Goal: Transaction & Acquisition: Purchase product/service

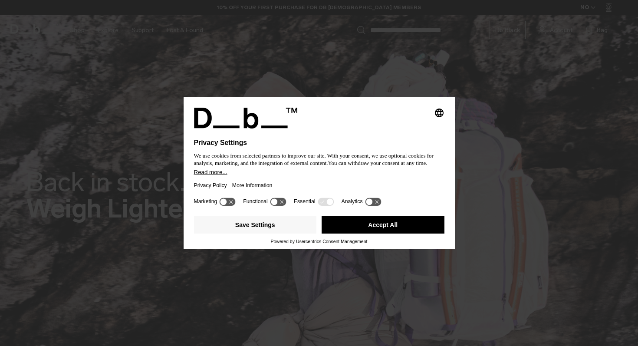
click at [325, 205] on icon at bounding box center [325, 201] width 16 height 8
click at [278, 228] on button "Save Settings" at bounding box center [255, 224] width 123 height 17
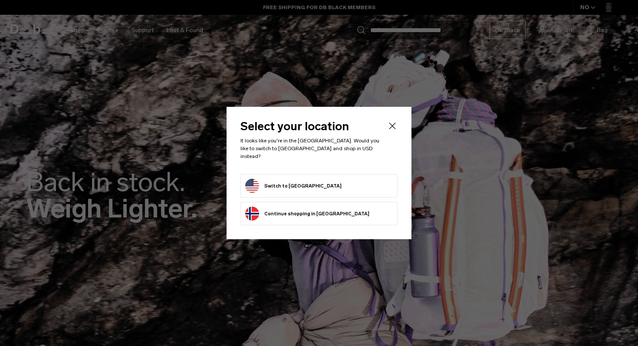
click at [292, 184] on button "Switch to United States" at bounding box center [293, 186] width 96 height 14
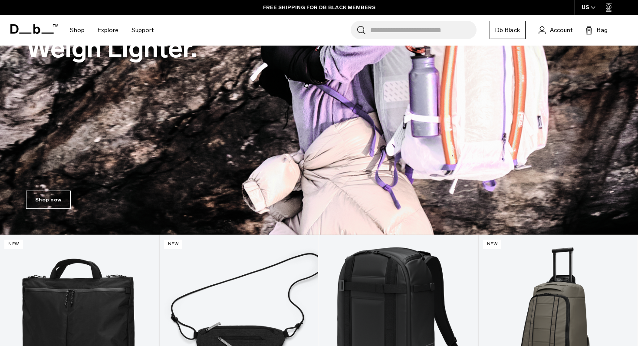
scroll to position [24, 0]
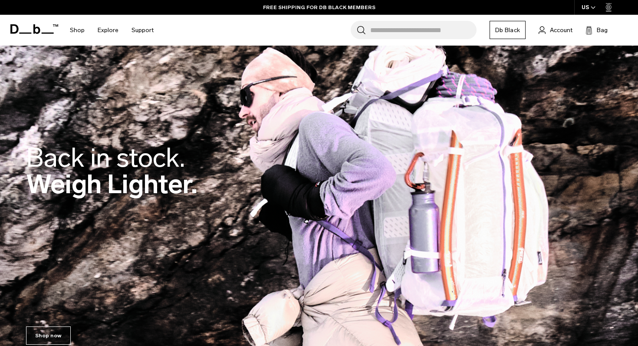
click at [373, 201] on div "Back in stock. Weigh Lighter." at bounding box center [318, 172] width 585 height 109
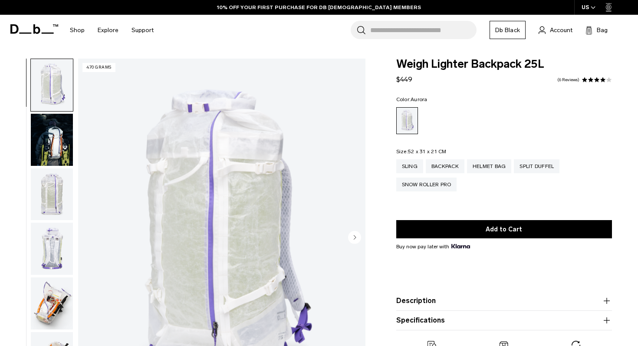
click at [56, 137] on img "button" at bounding box center [52, 140] width 42 height 52
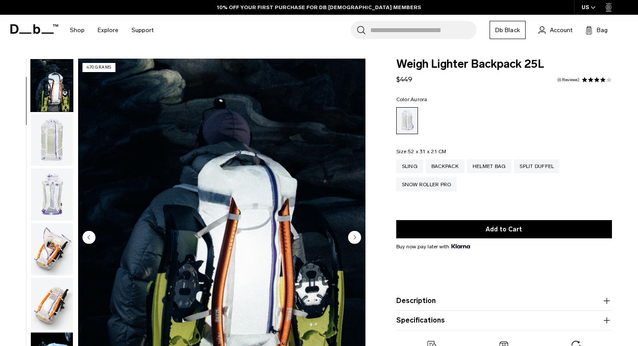
scroll to position [55, 0]
click at [58, 149] on img "button" at bounding box center [52, 140] width 42 height 52
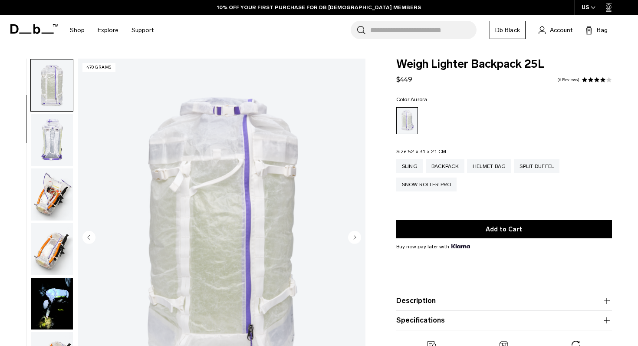
scroll to position [109, 0]
click at [58, 150] on img "button" at bounding box center [52, 139] width 42 height 52
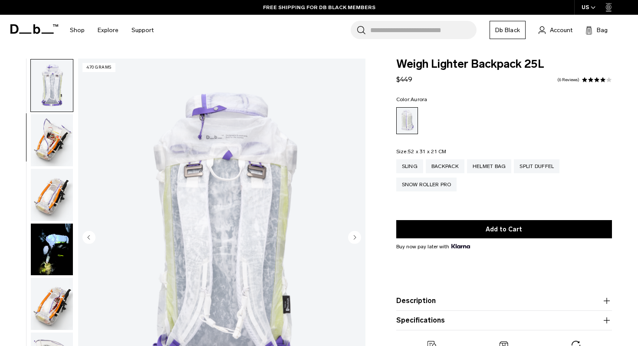
scroll to position [164, 0]
click at [58, 150] on img "button" at bounding box center [52, 140] width 42 height 52
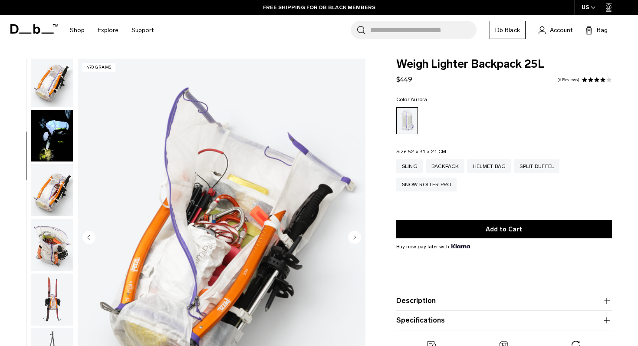
scroll to position [57, 0]
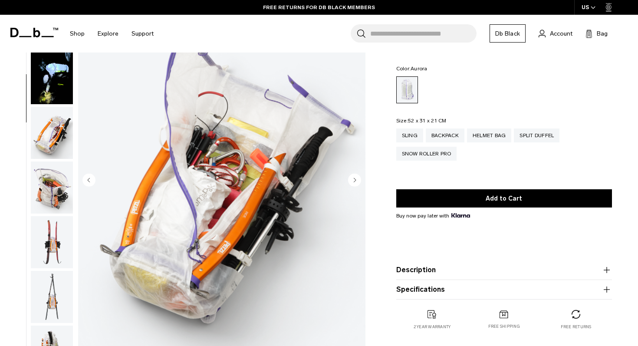
click at [58, 196] on img "button" at bounding box center [52, 187] width 42 height 52
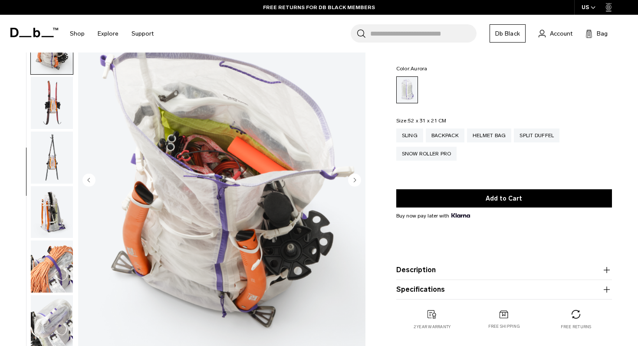
scroll to position [436, 0]
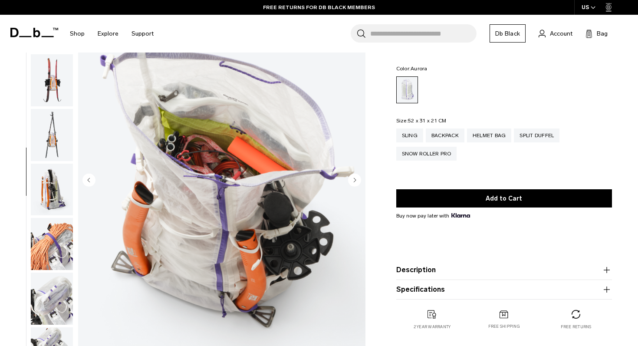
click at [58, 164] on img "button" at bounding box center [52, 190] width 42 height 52
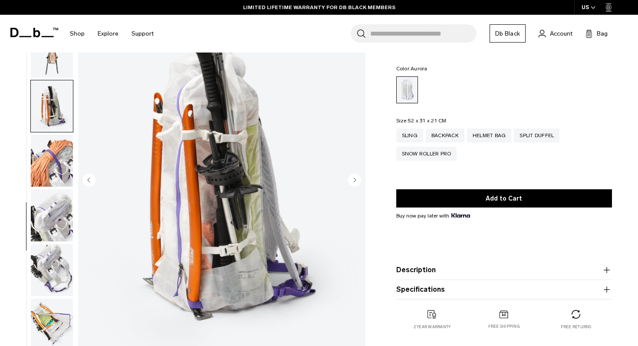
scroll to position [487, 0]
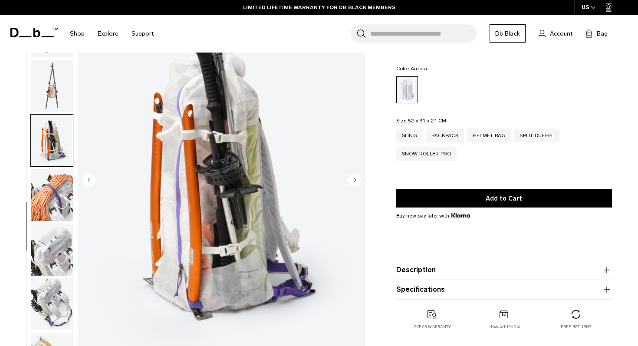
click at [58, 140] on img "button" at bounding box center [52, 140] width 42 height 52
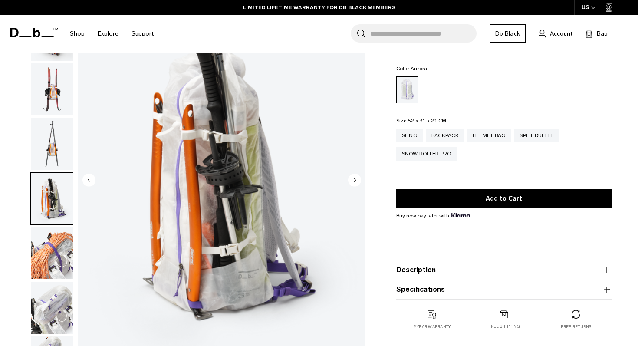
click at [58, 138] on img "button" at bounding box center [52, 144] width 42 height 52
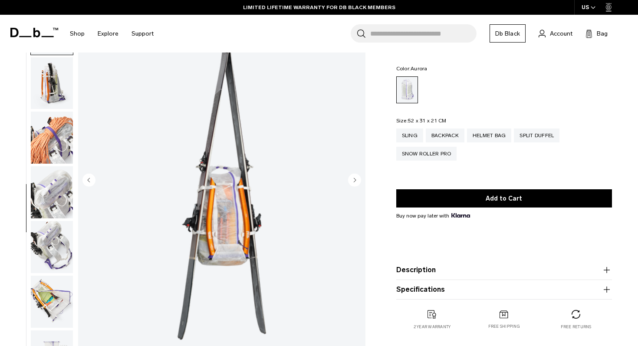
scroll to position [546, 0]
click at [58, 138] on img "button" at bounding box center [52, 137] width 42 height 52
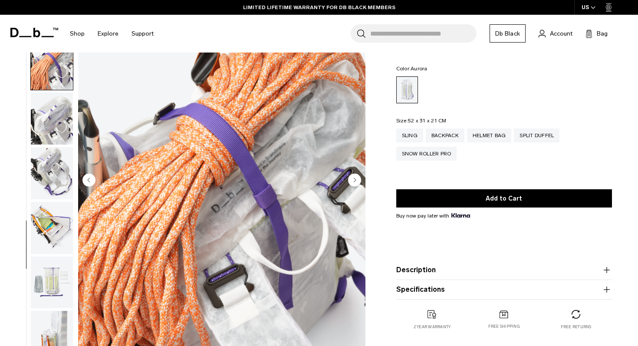
scroll to position [621, 0]
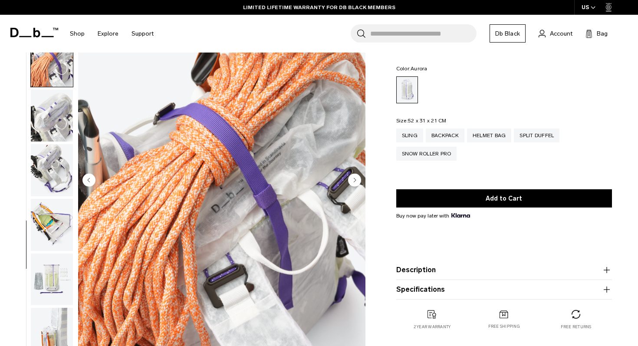
click at [59, 126] on img "button" at bounding box center [52, 115] width 42 height 52
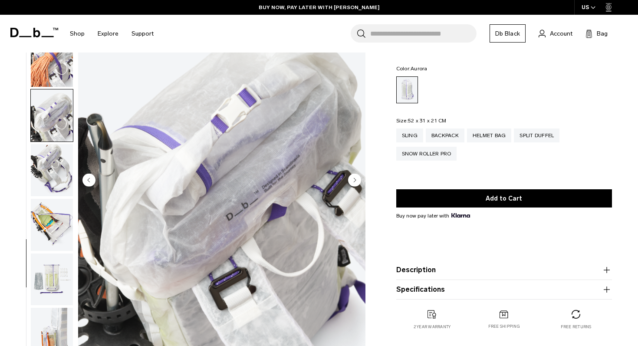
click at [58, 152] on img "button" at bounding box center [52, 170] width 42 height 52
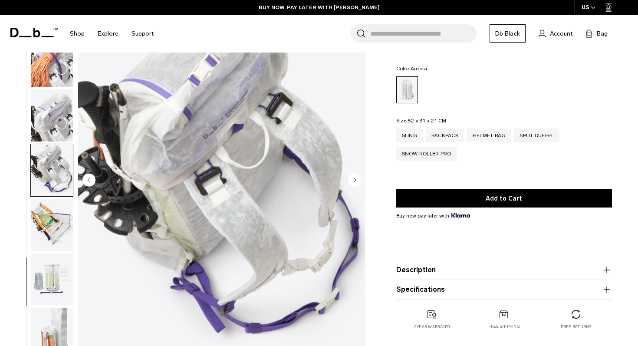
click at [58, 209] on img "button" at bounding box center [52, 225] width 42 height 52
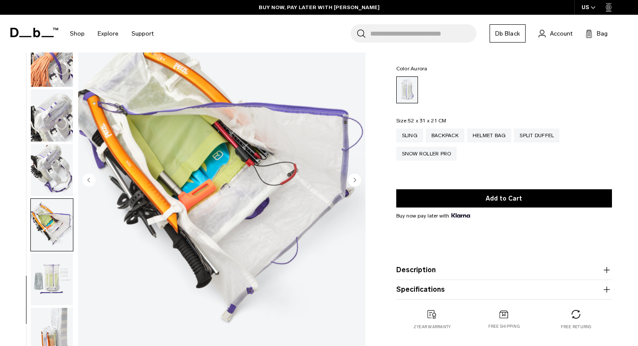
scroll to position [0, 0]
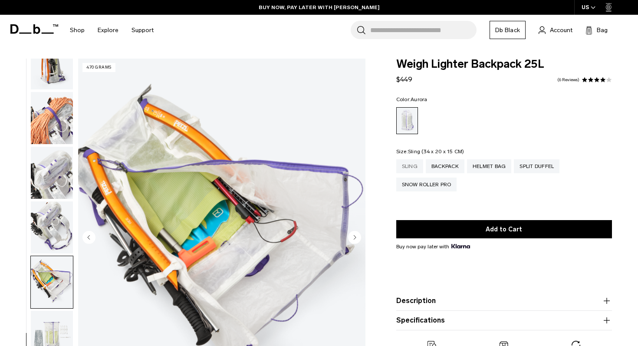
click at [405, 164] on div "Sling" at bounding box center [409, 166] width 27 height 14
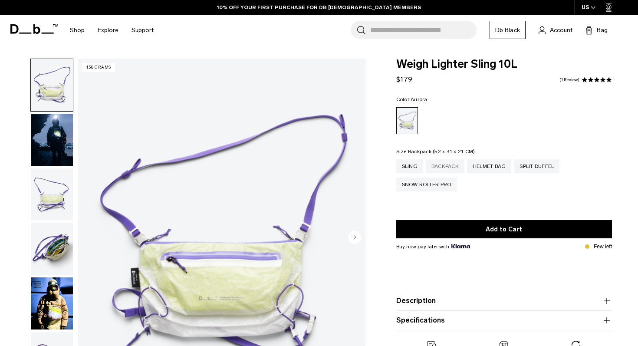
click at [459, 163] on div "Backpack" at bounding box center [444, 166] width 39 height 14
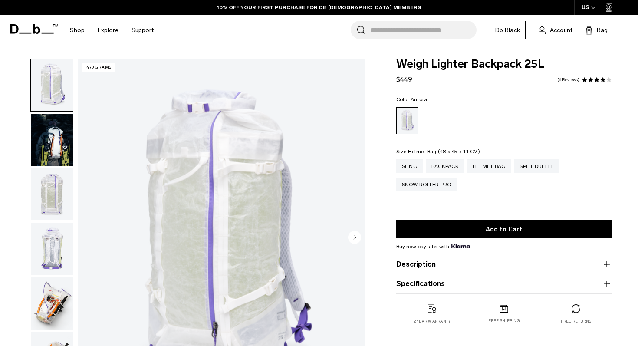
click at [501, 169] on div "Helmet Bag" at bounding box center [489, 166] width 45 height 14
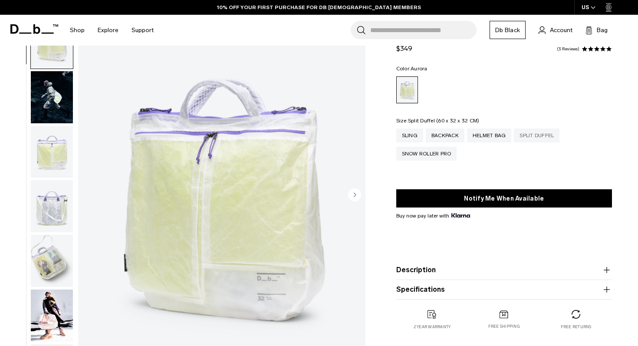
click at [545, 134] on div "Split Duffel" at bounding box center [536, 135] width 46 height 14
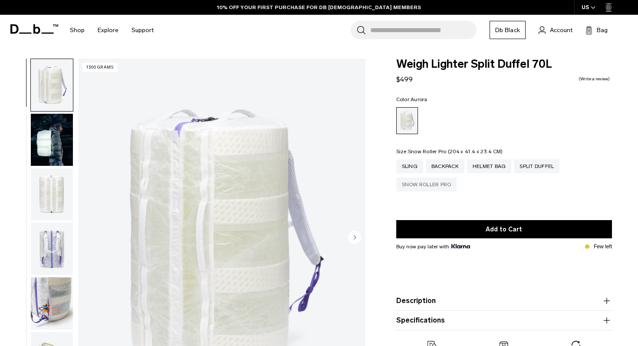
click at [416, 182] on div "Snow Roller Pro" at bounding box center [426, 184] width 61 height 14
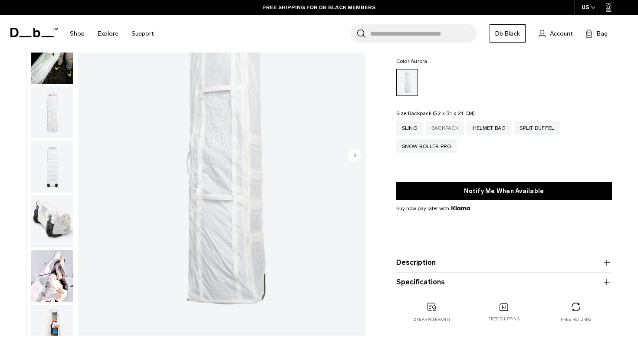
click at [452, 129] on div "Backpack" at bounding box center [444, 128] width 39 height 14
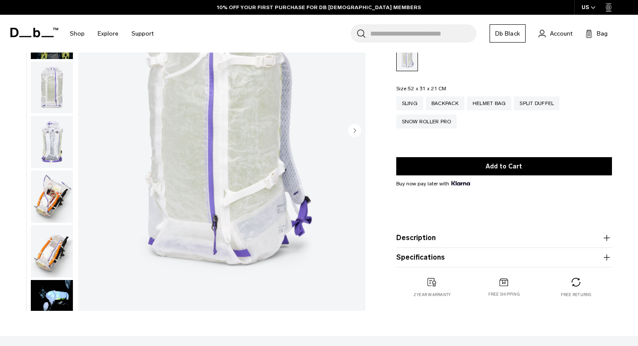
click at [445, 235] on button "Description" at bounding box center [504, 237] width 216 height 10
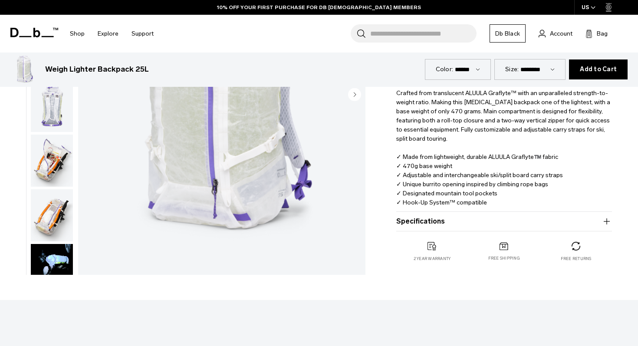
scroll to position [230, 0]
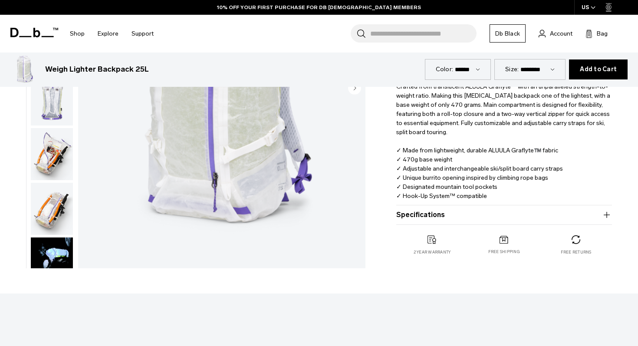
click at [423, 210] on button "Specifications" at bounding box center [504, 214] width 216 height 10
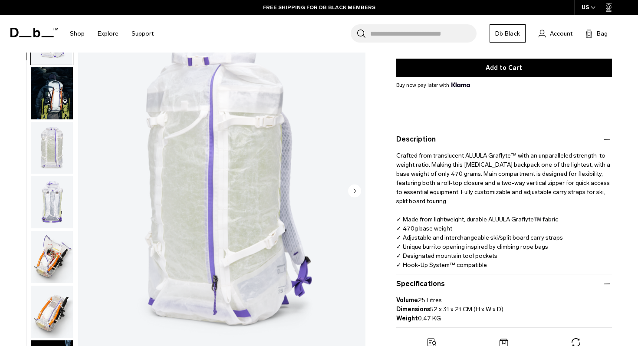
scroll to position [0, 0]
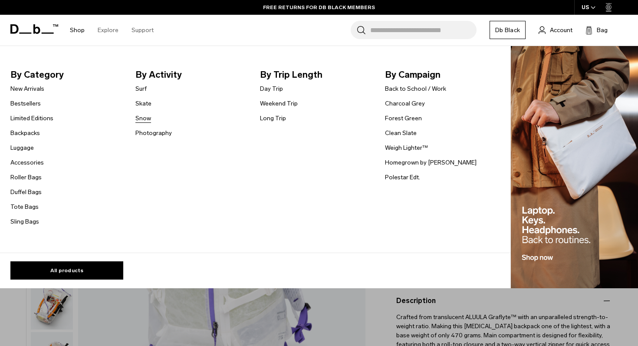
click at [145, 116] on link "Snow" at bounding box center [143, 118] width 16 height 9
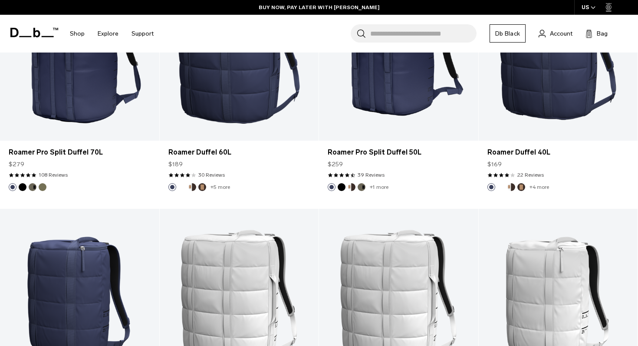
scroll to position [2473, 0]
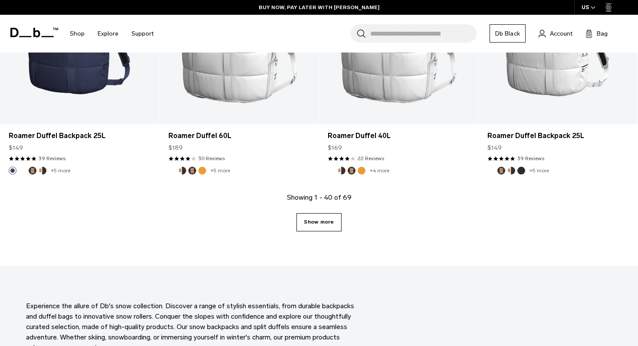
click at [324, 222] on link "Show more" at bounding box center [318, 222] width 45 height 18
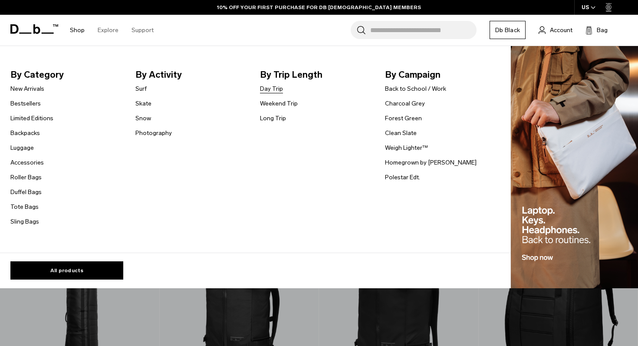
click at [273, 86] on link "Day Trip" at bounding box center [271, 88] width 23 height 9
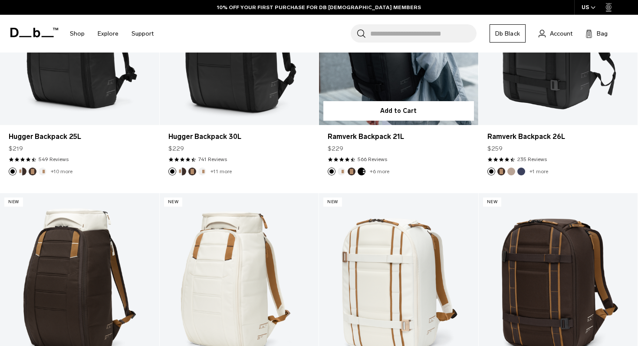
click at [352, 172] on button "Espresso" at bounding box center [351, 171] width 8 height 8
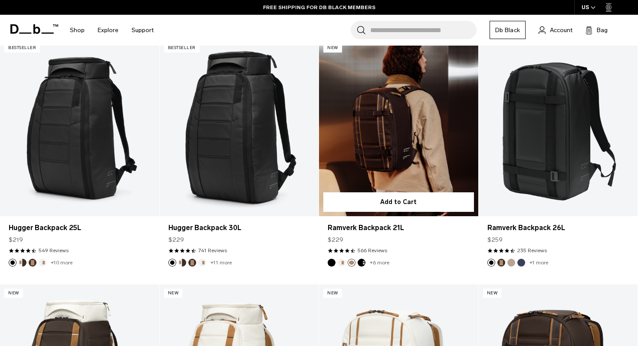
scroll to position [209, 0]
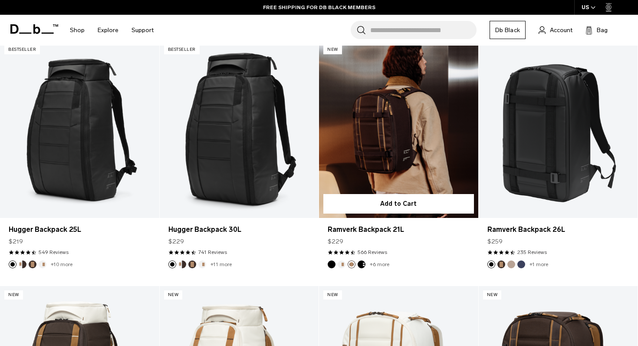
click at [352, 264] on button "Espresso" at bounding box center [351, 264] width 8 height 8
click at [342, 264] on button "Oatmilk" at bounding box center [341, 264] width 8 height 8
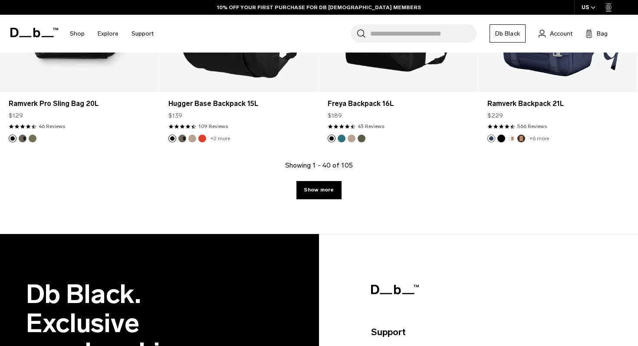
scroll to position [2548, 0]
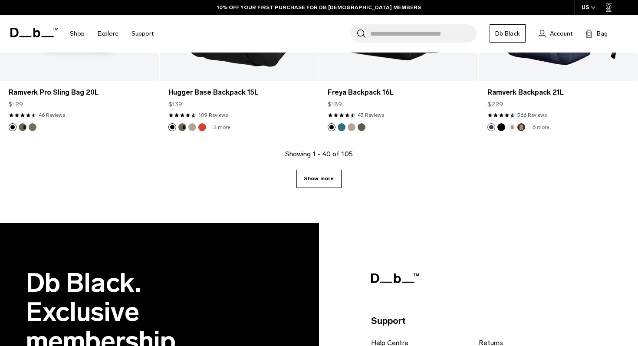
click at [316, 186] on link "Show more" at bounding box center [318, 179] width 45 height 18
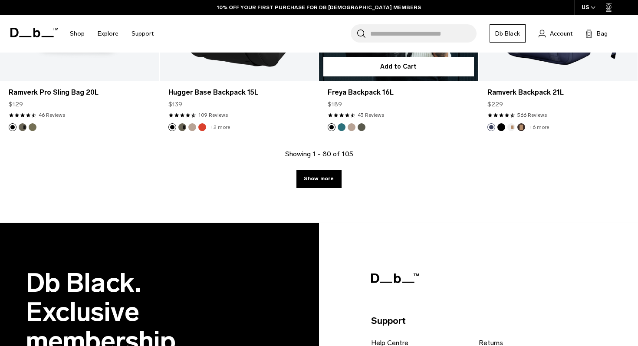
click at [343, 125] on article "Add to Cart Freya Backpack 16L $189 4.4 star rating 43 Reviews" at bounding box center [399, 26] width 160 height 245
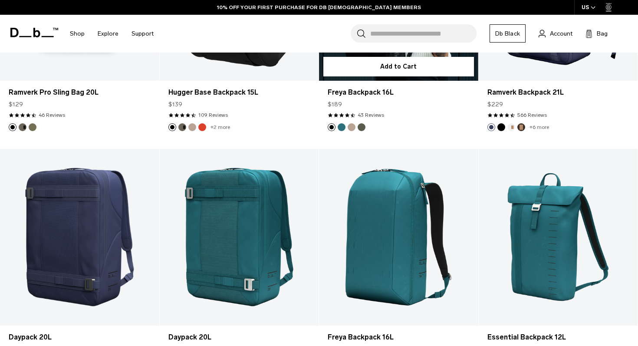
scroll to position [2402, 0]
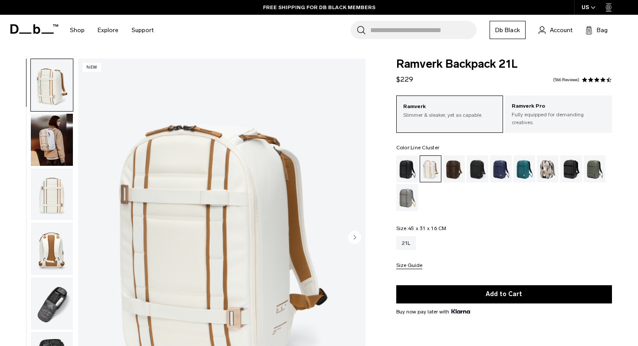
click at [551, 170] on div "Line Cluster" at bounding box center [547, 168] width 22 height 27
